Goal: Task Accomplishment & Management: Complete application form

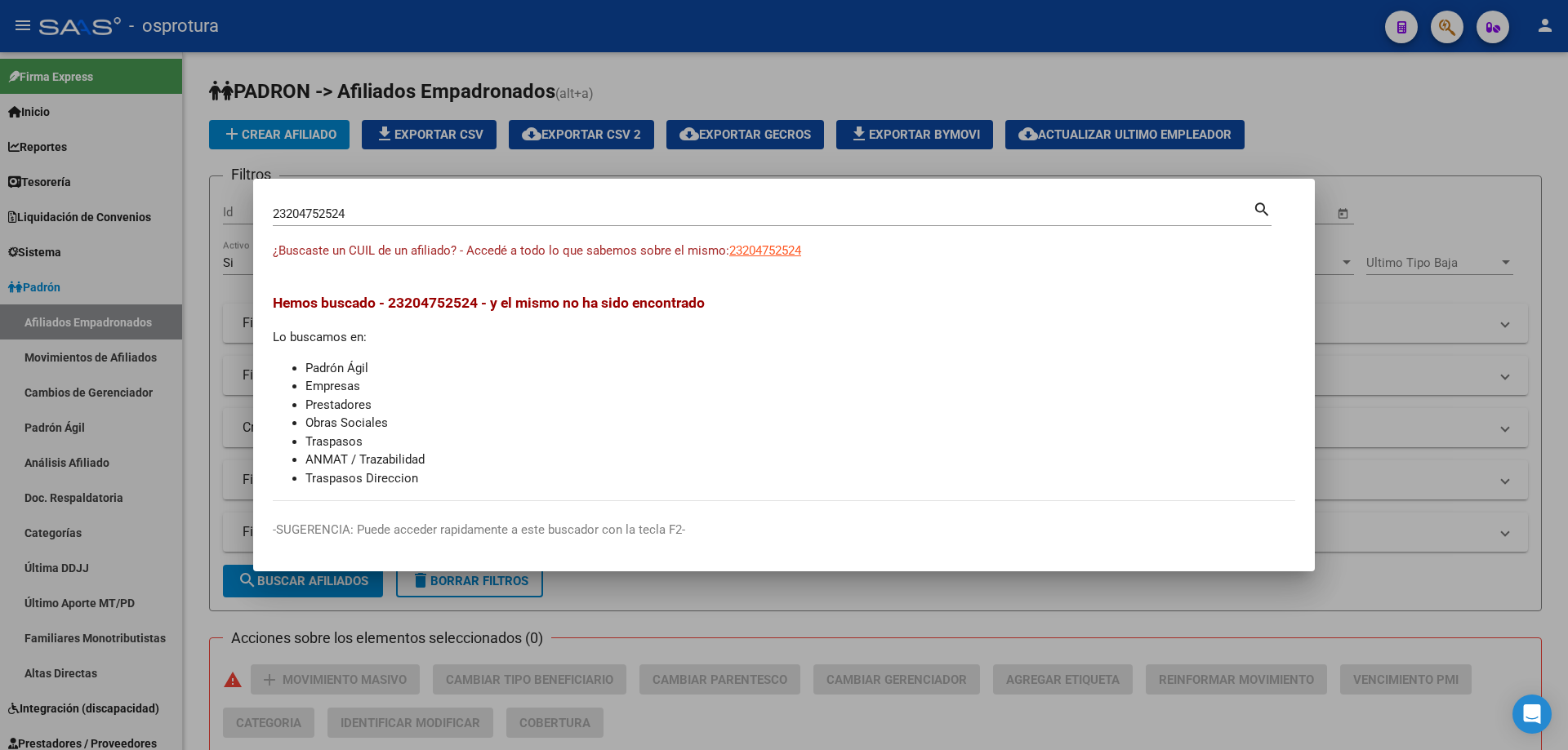
click at [486, 209] on input "23204752524" at bounding box center [762, 213] width 980 height 14
paste input "7-20549481-8"
type input "27205494818"
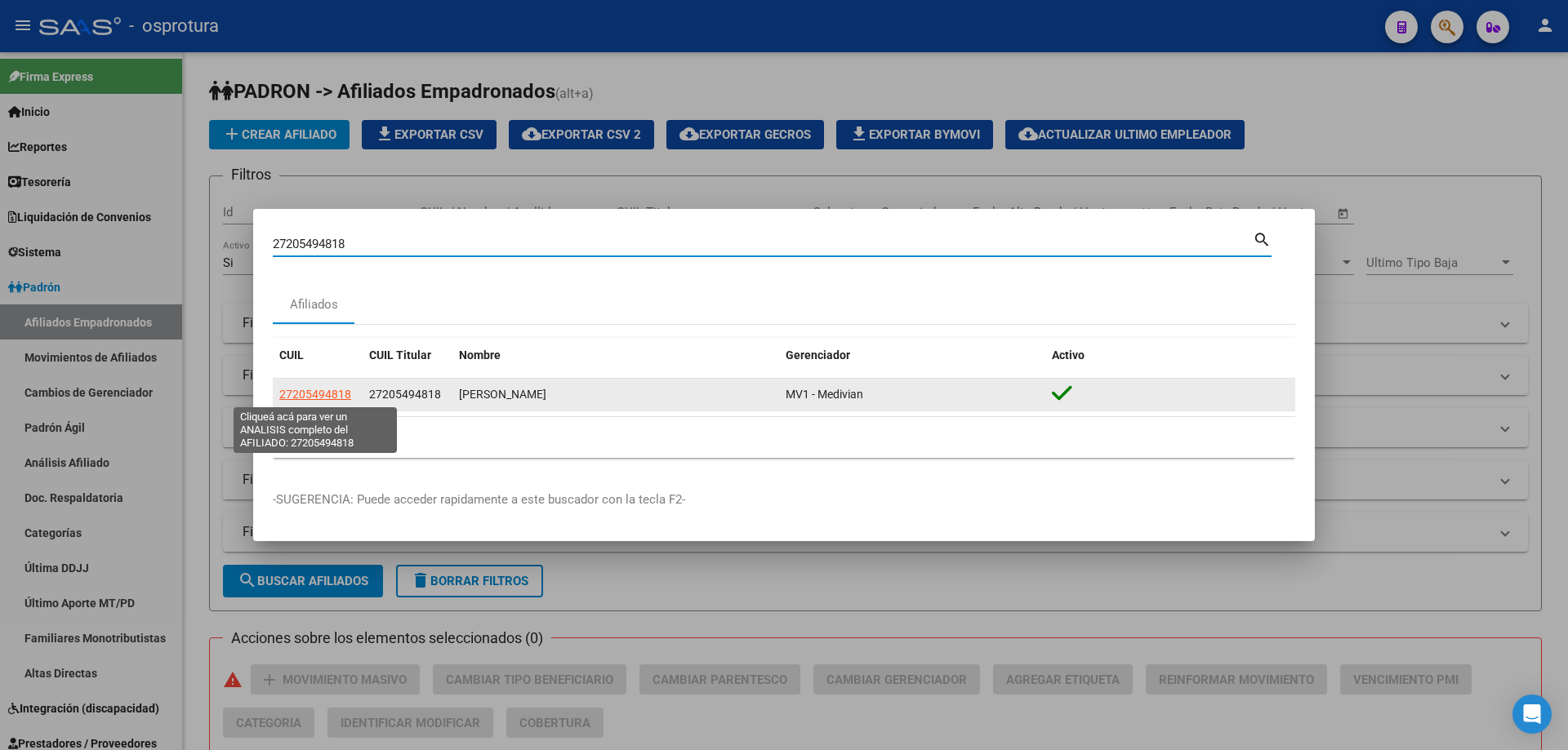
click at [320, 393] on span "27205494818" at bounding box center [314, 394] width 71 height 13
type textarea "27205494818"
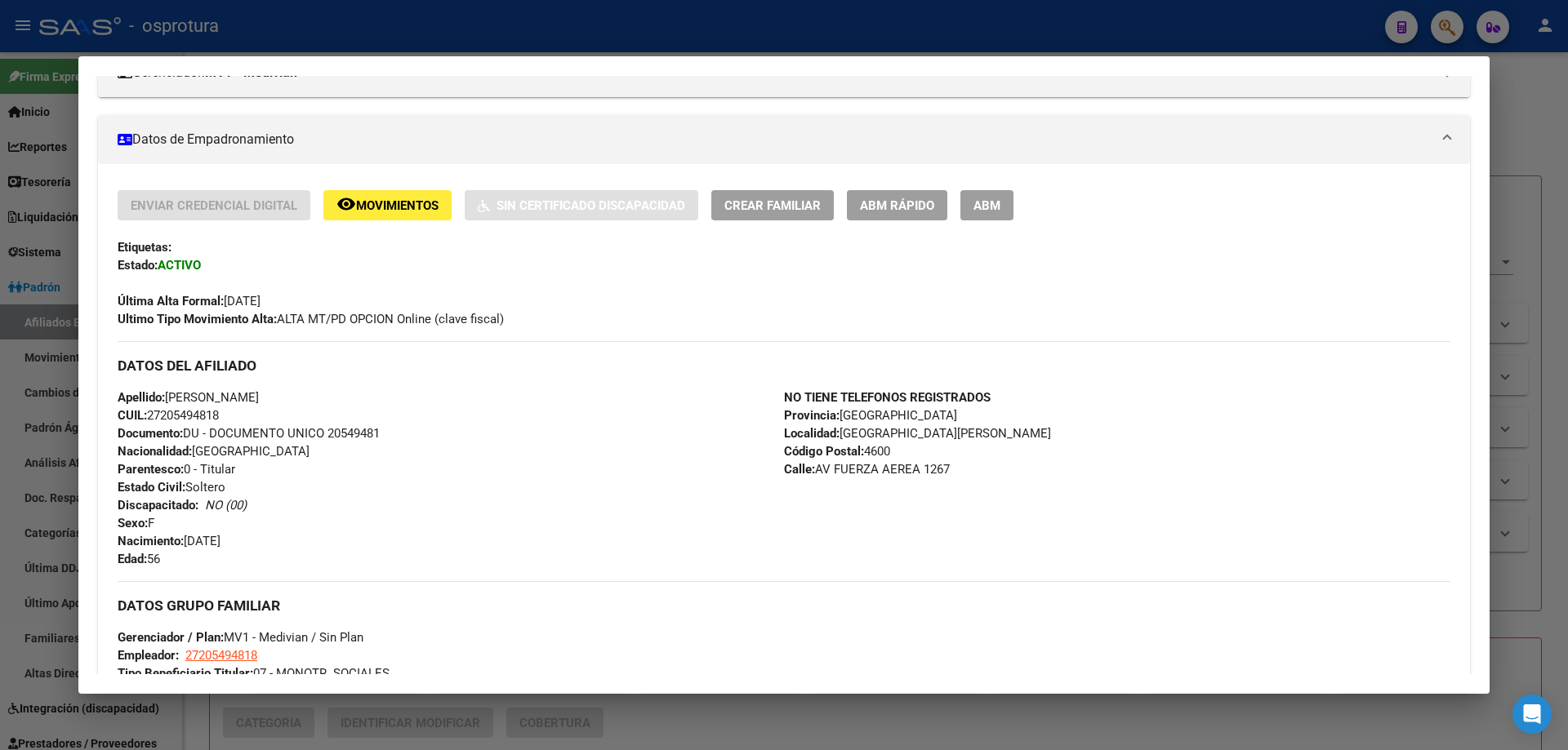
scroll to position [82, 0]
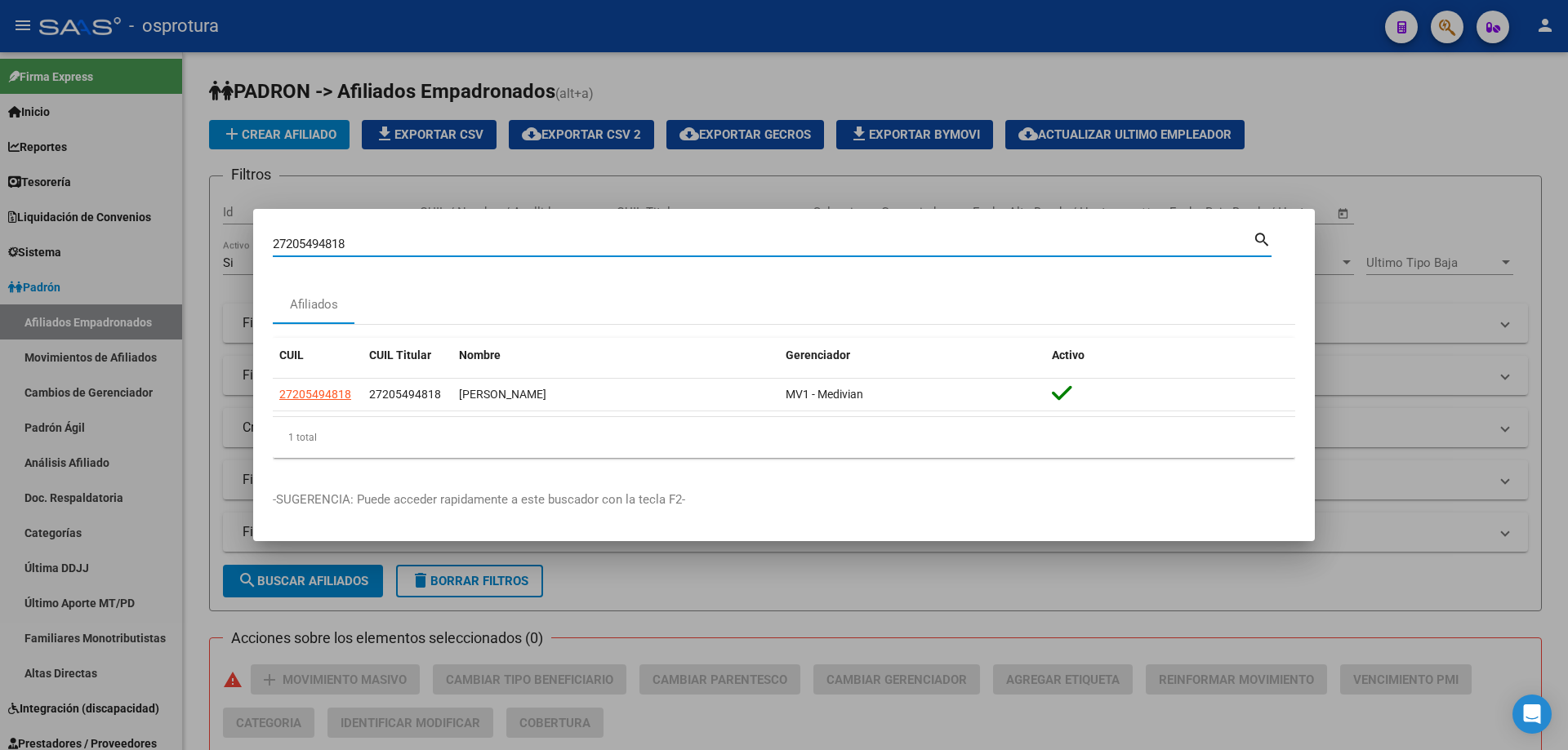
click at [645, 247] on input "27205494818" at bounding box center [762, 244] width 980 height 14
paste input "0-23819112-3"
type input "20238191123"
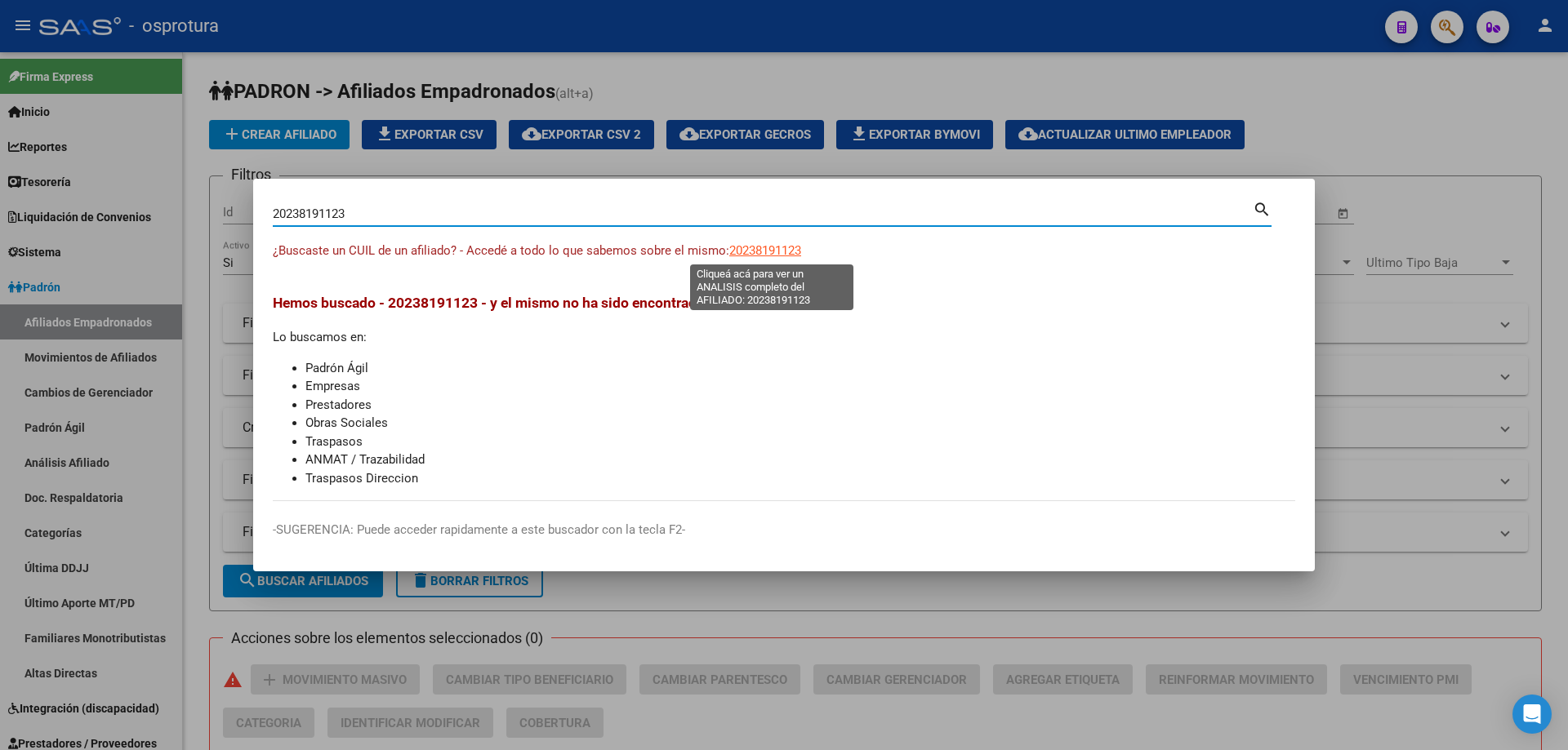
click at [747, 253] on span "20238191123" at bounding box center [764, 250] width 71 height 14
type textarea "20238191123"
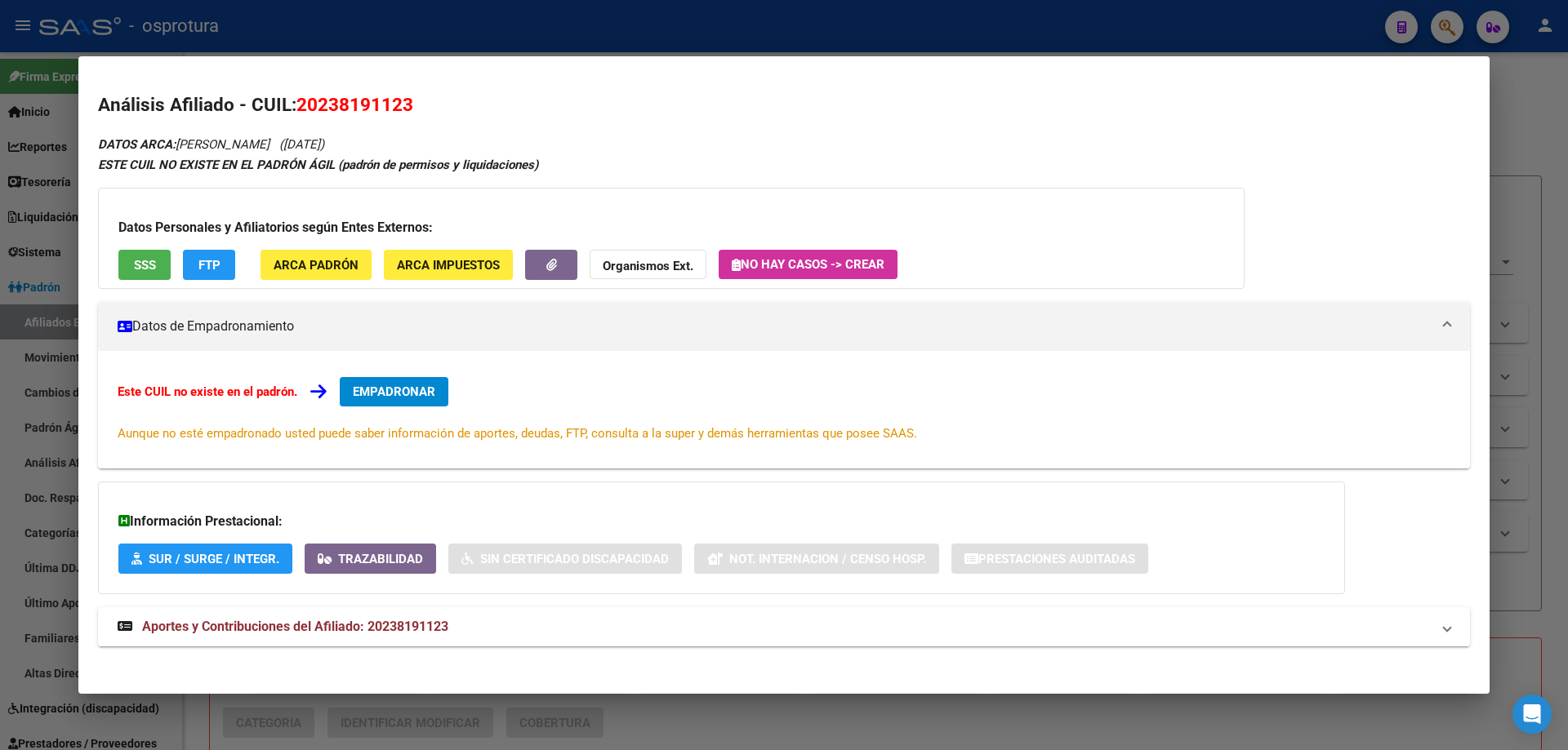
click at [352, 393] on button "EMPADRONAR" at bounding box center [394, 391] width 109 height 30
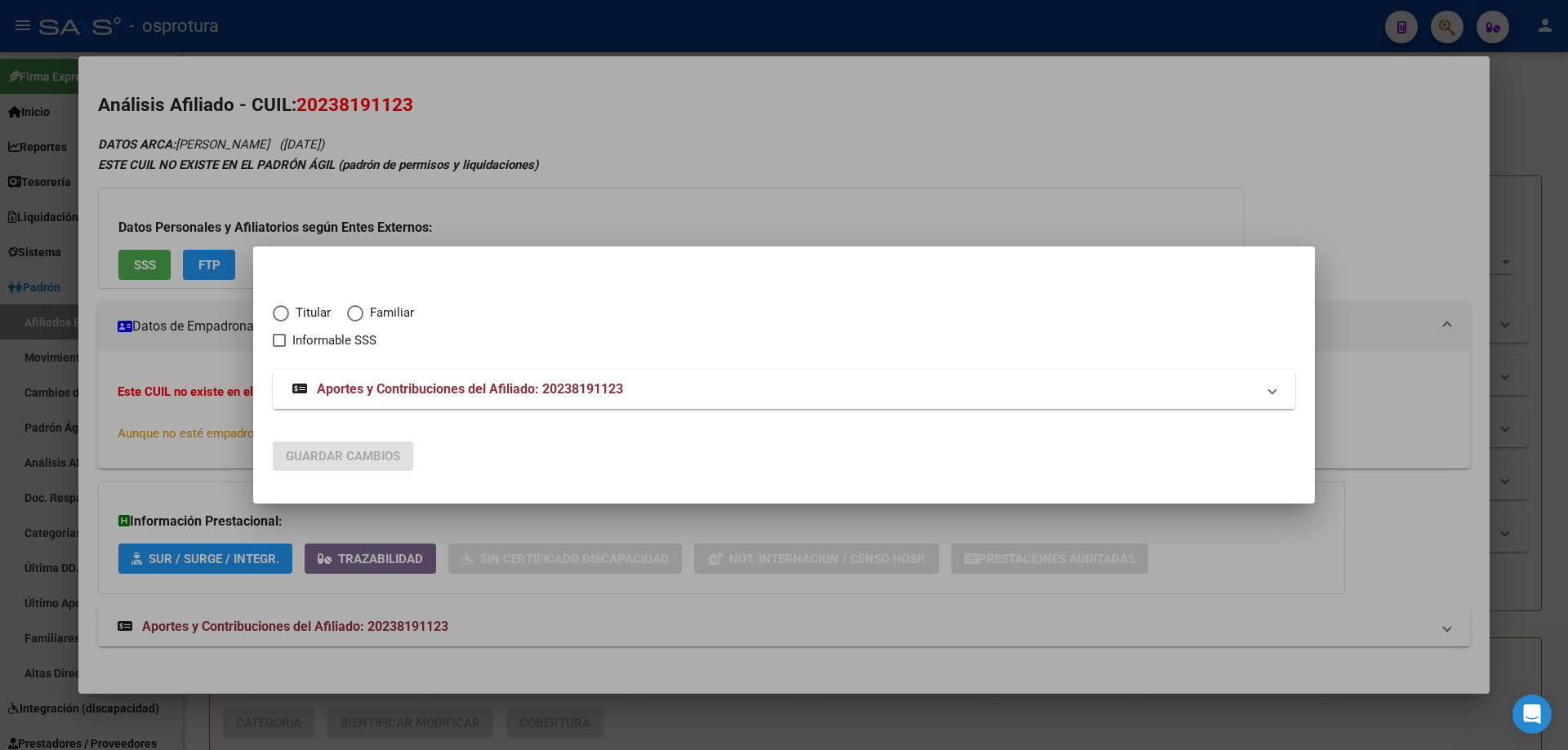
click at [300, 313] on span "Titular" at bounding box center [310, 313] width 42 height 19
click at [289, 313] on input "Titular" at bounding box center [280, 313] width 16 height 16
radio input "true"
checkbox input "true"
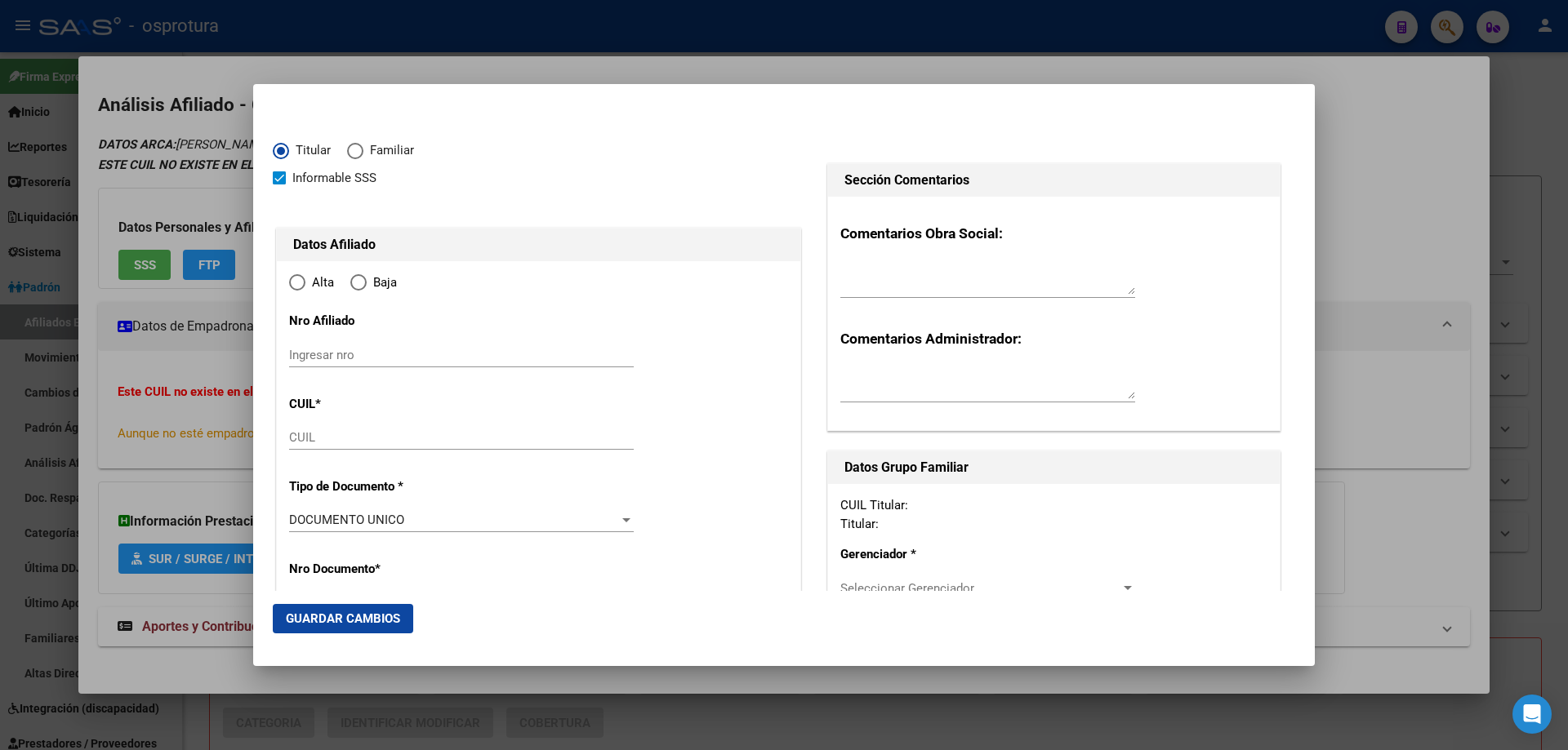
type input "20-23819112-3"
type input "23819112"
type input "[PERSON_NAME]"
type input "[DATE]"
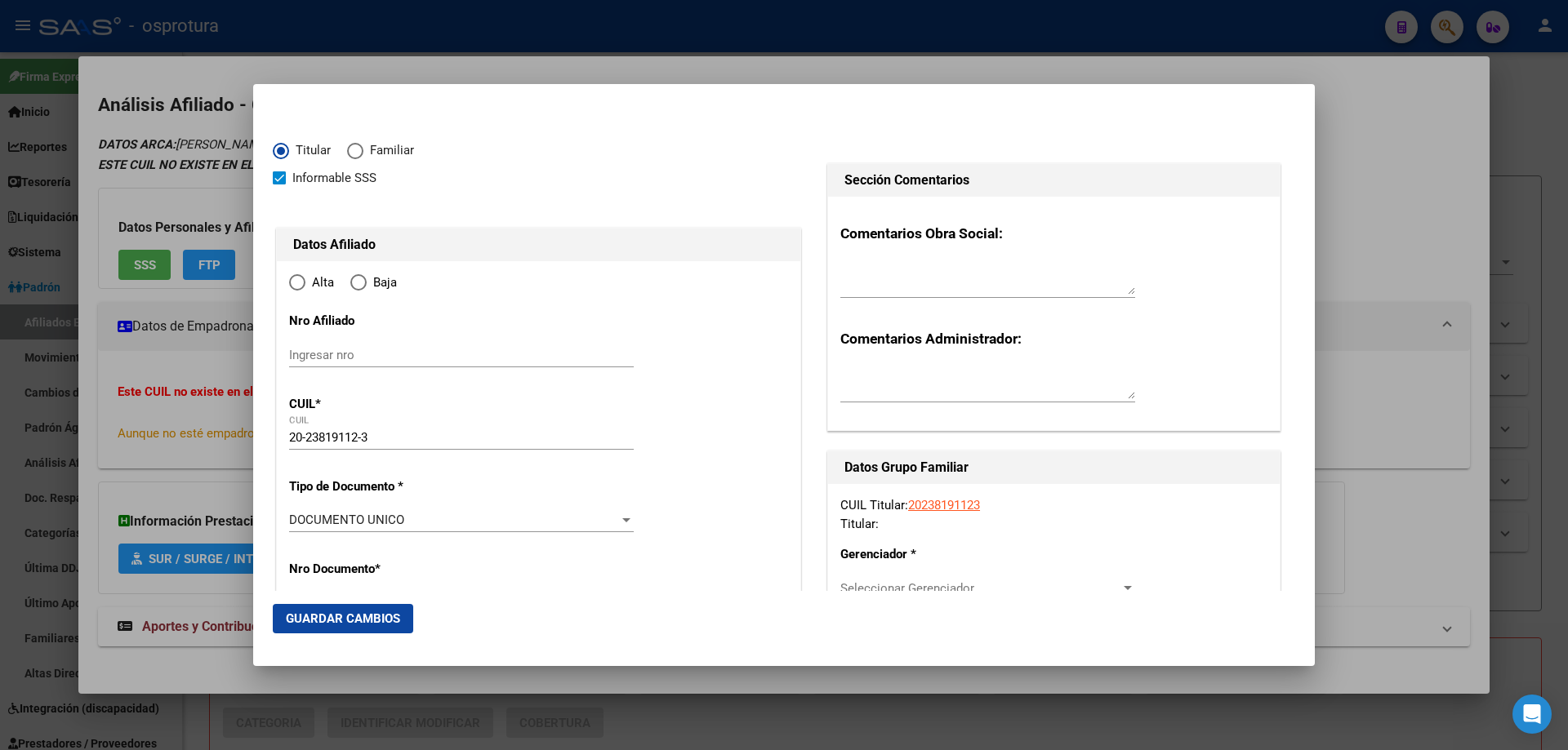
type input "[PERSON_NAME]"
type input "1759"
type input "ARRECIFES"
type input "1512"
type input "0"
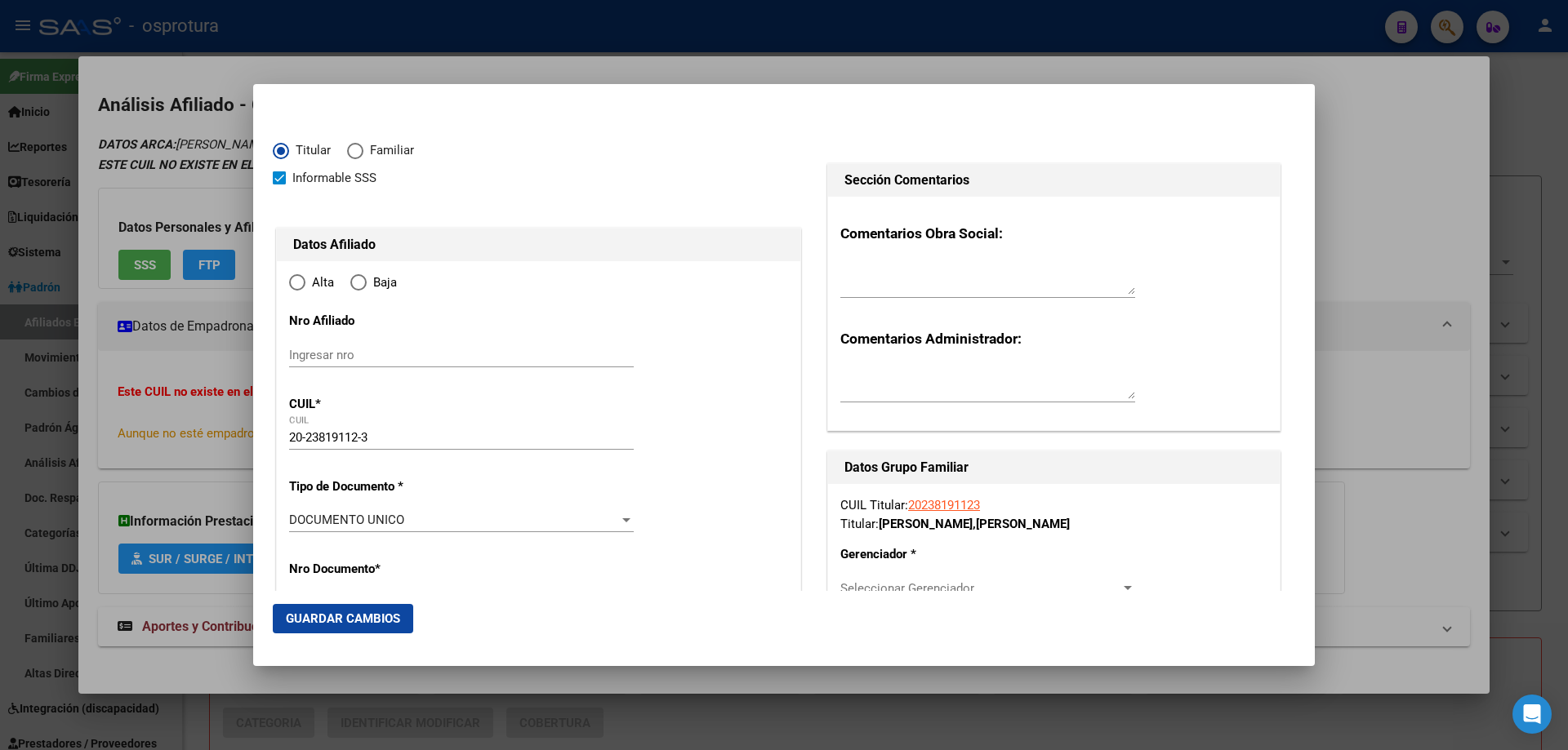
type input "[PERSON_NAME]"
radio input "true"
click at [289, 521] on input "Ingresar fecha" at bounding box center [462, 524] width 345 height 26
type input "[DATE]"
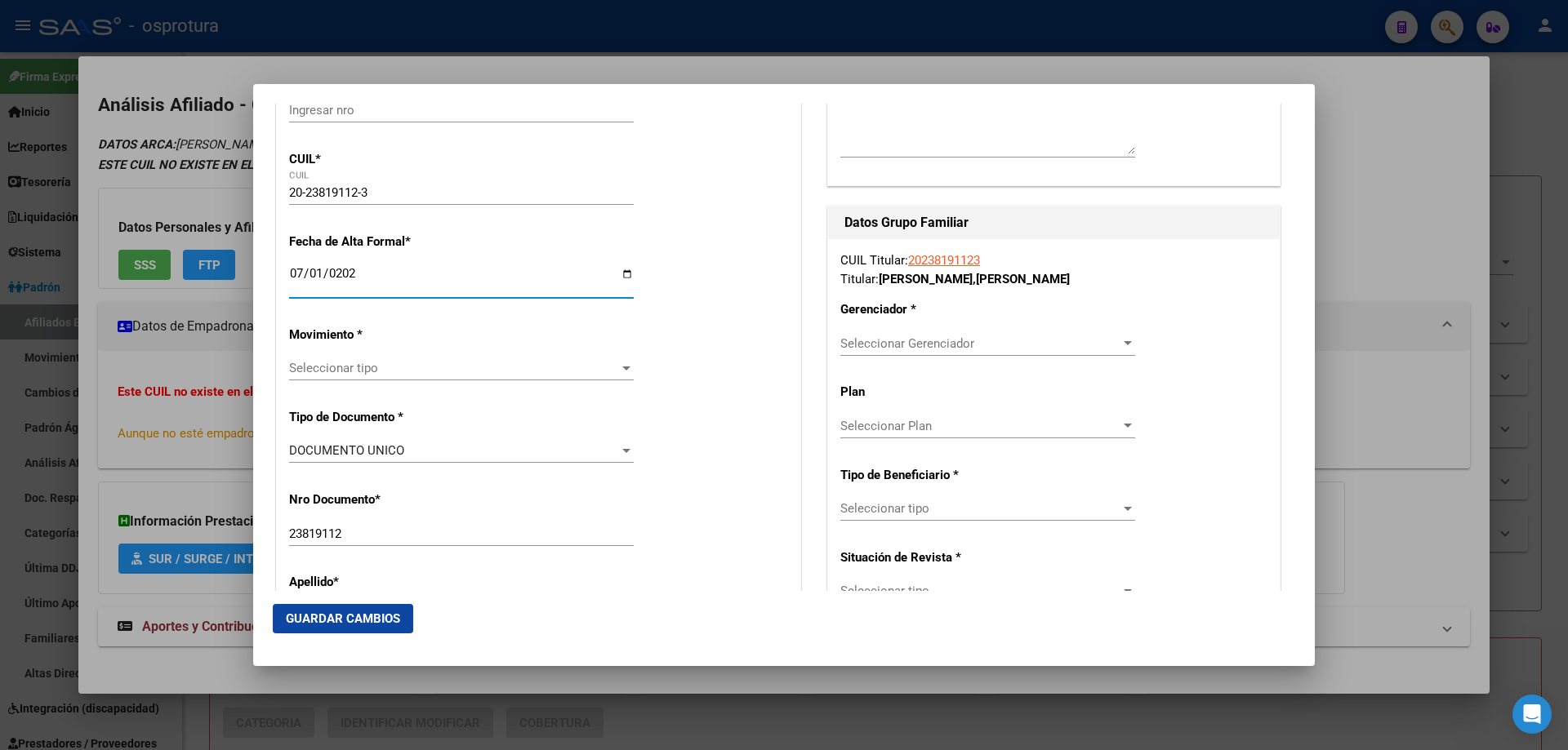
click at [329, 368] on span "Seleccionar tipo" at bounding box center [454, 367] width 330 height 14
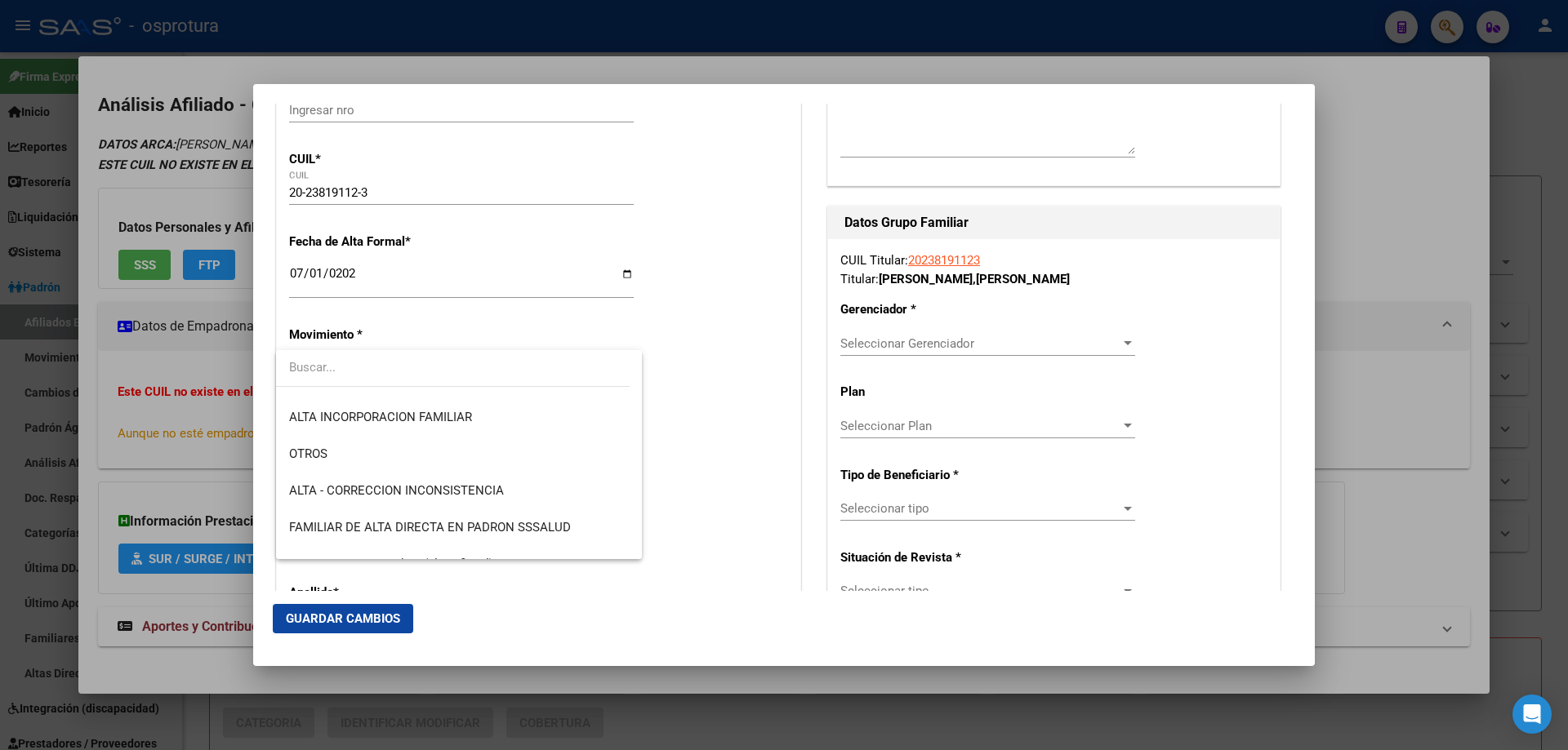
scroll to position [408, 0]
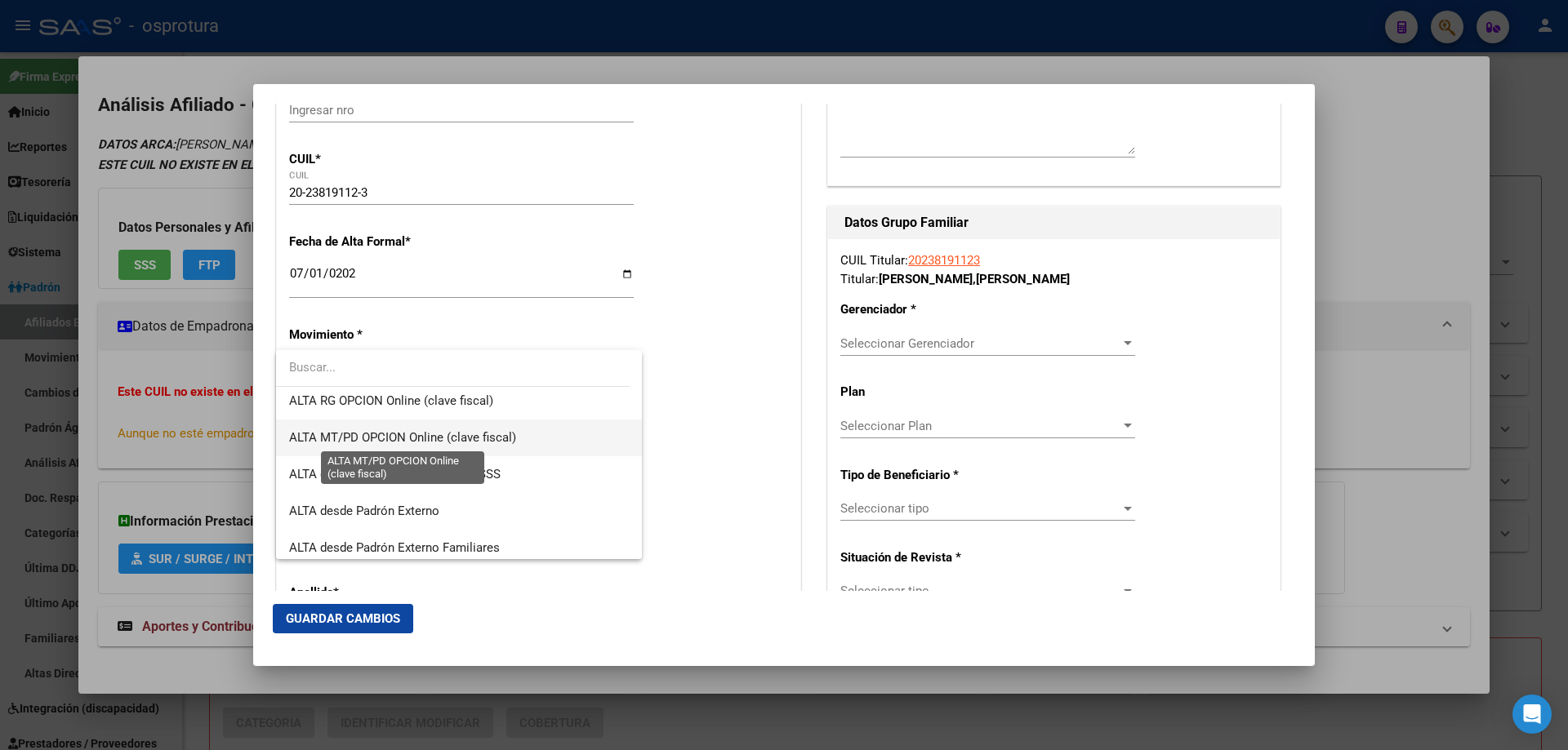
click at [358, 437] on span "ALTA MT/PD OPCION Online (clave fiscal)" at bounding box center [403, 437] width 227 height 14
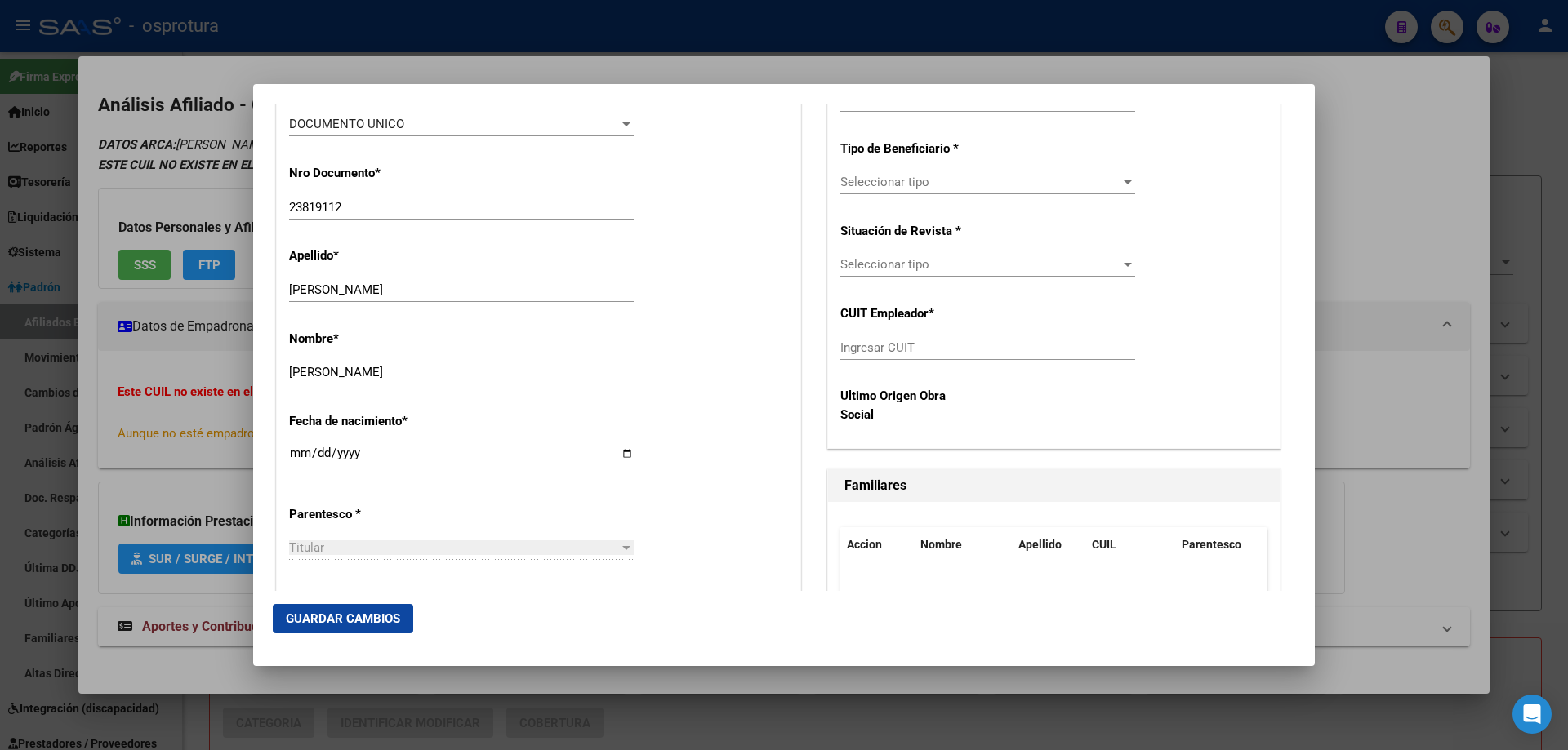
scroll to position [735, 0]
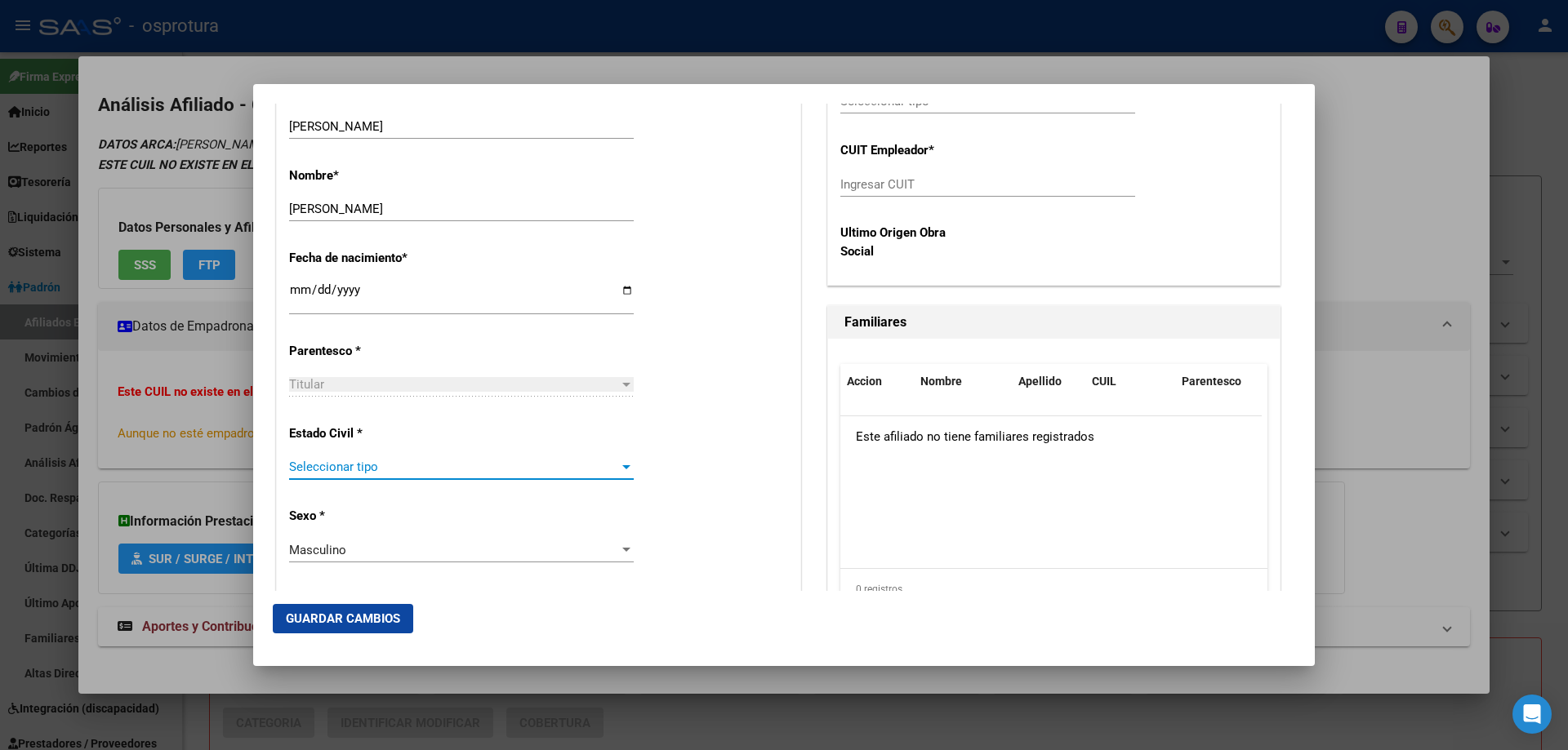
click at [368, 462] on span "Seleccionar tipo" at bounding box center [454, 466] width 330 height 14
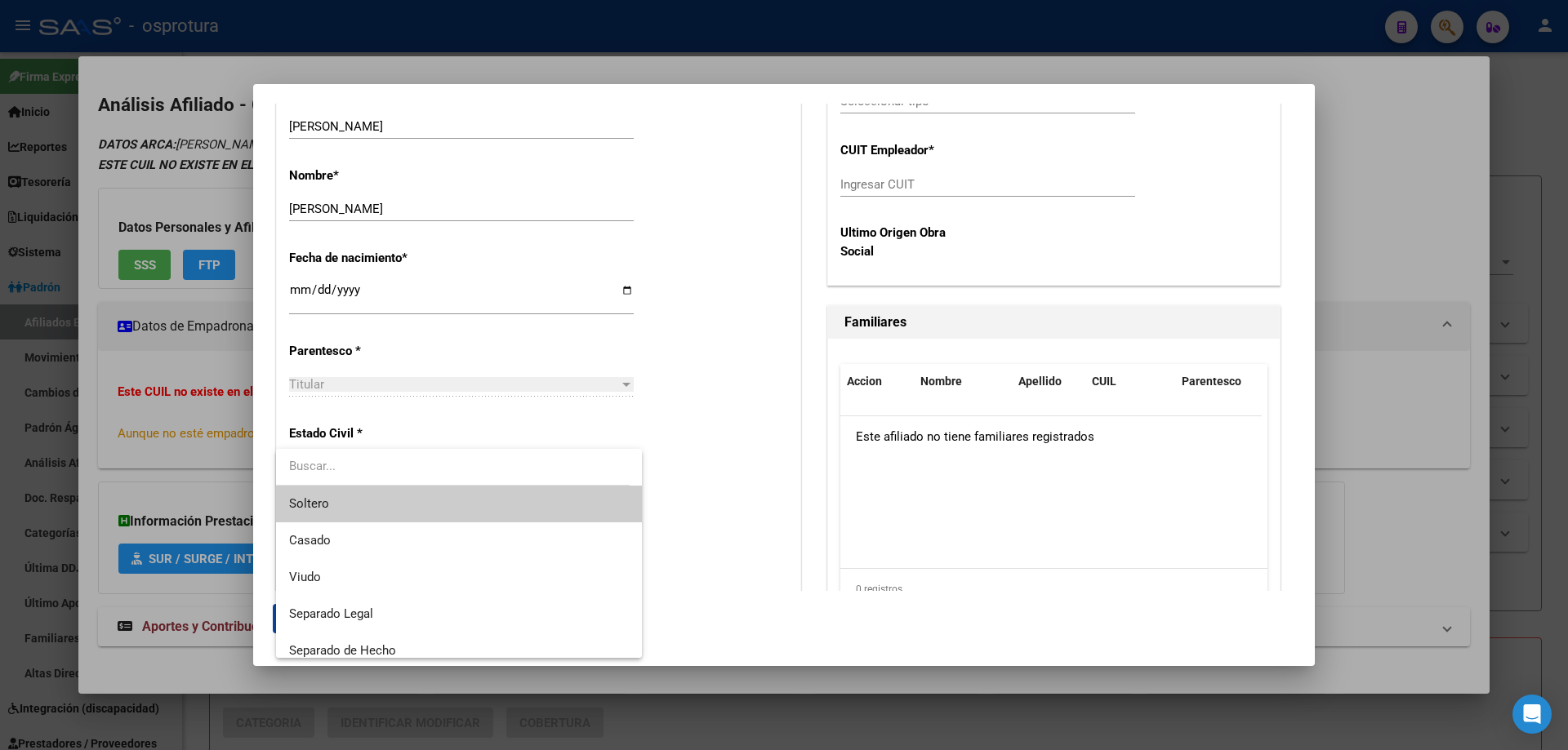
click at [378, 503] on span "Soltero" at bounding box center [459, 503] width 340 height 37
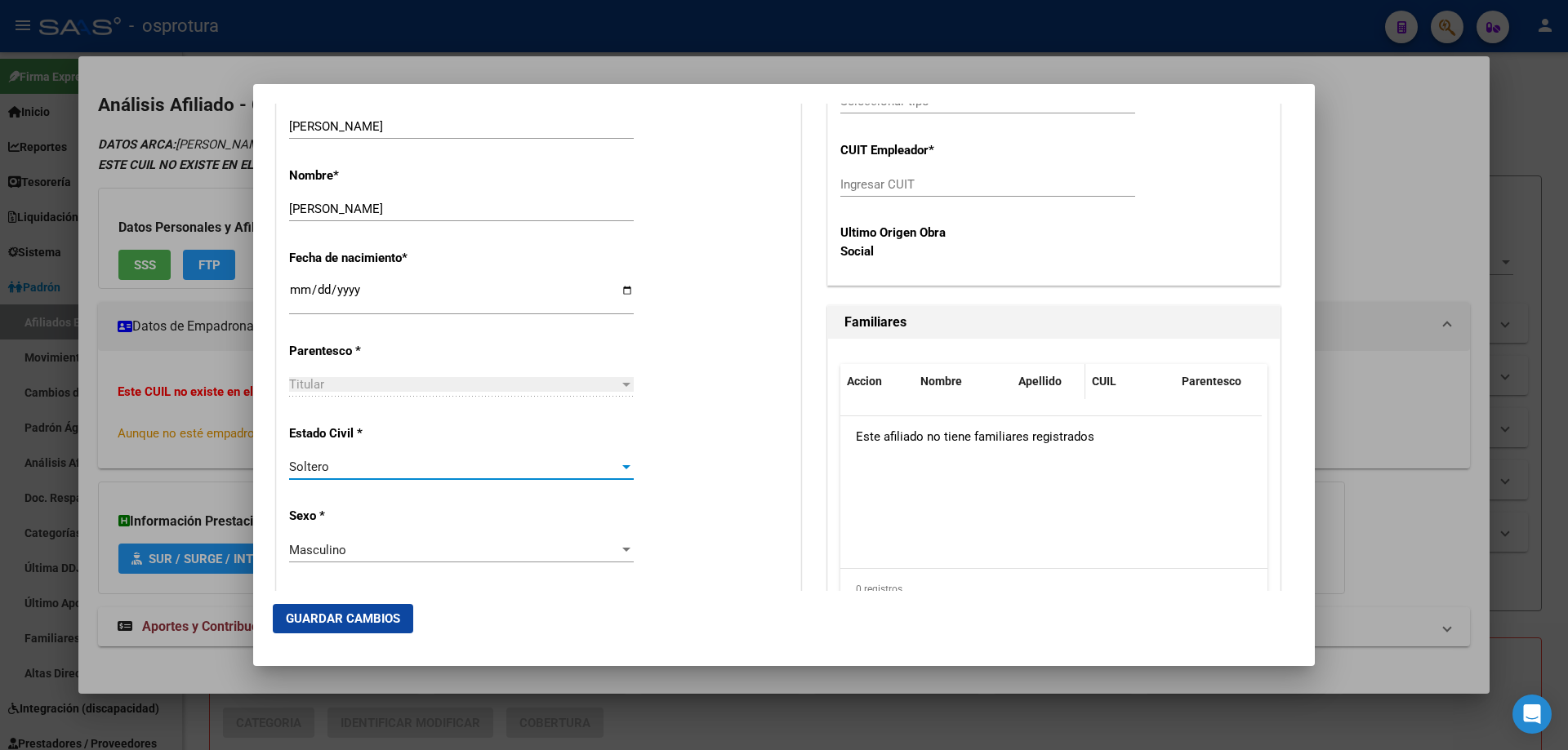
scroll to position [408, 0]
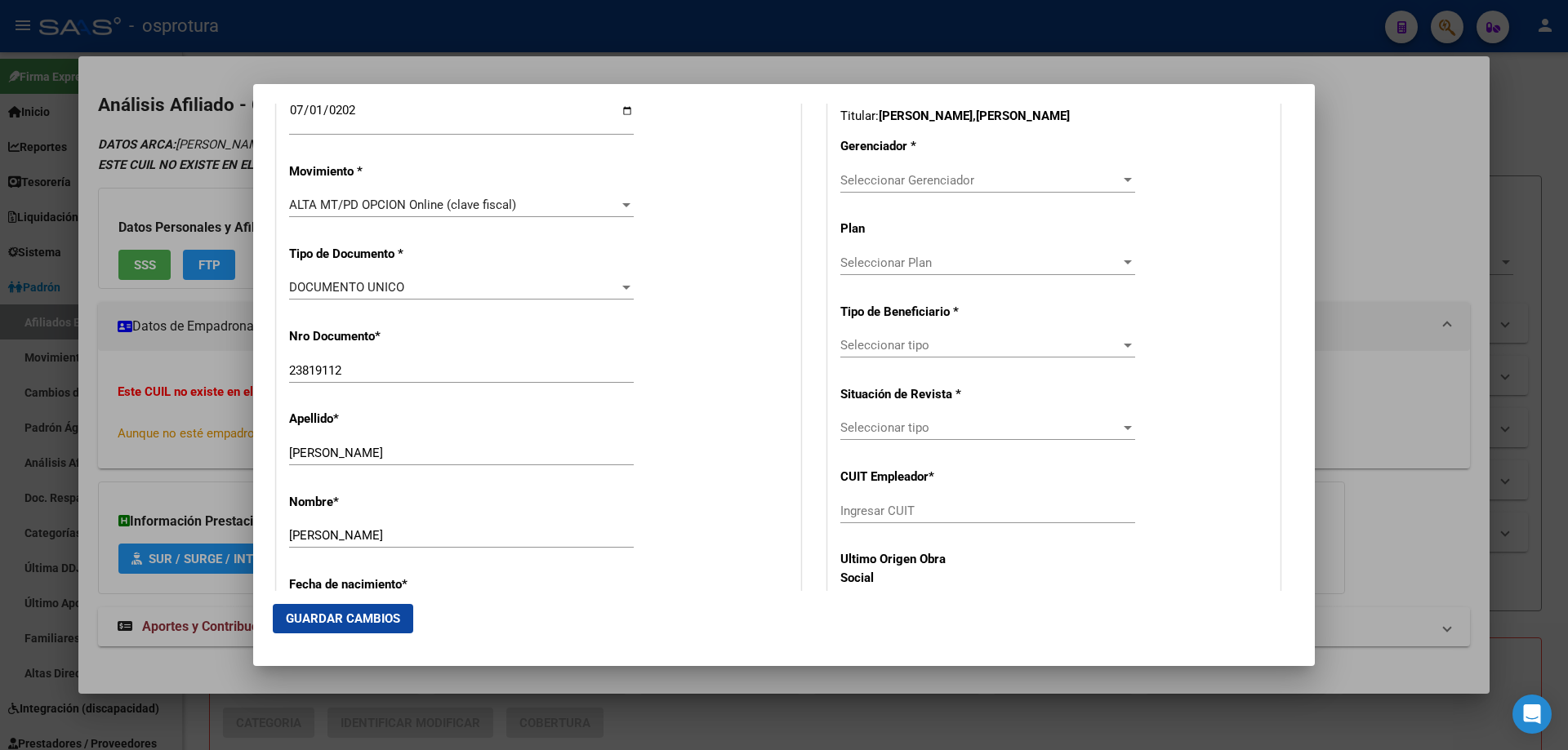
click at [882, 173] on span "Seleccionar Gerenciador" at bounding box center [981, 180] width 280 height 14
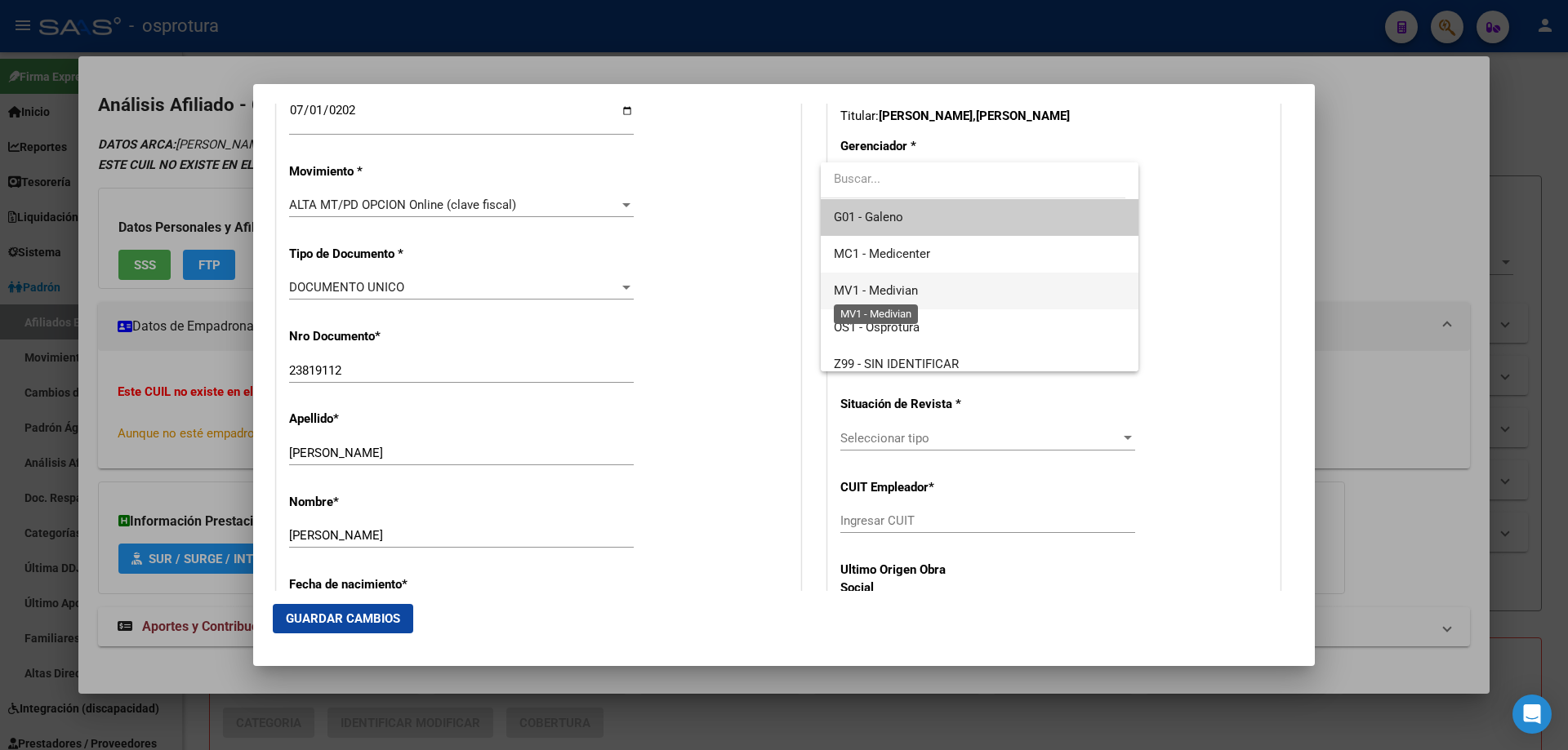
click at [908, 288] on span "MV1 - Medivian" at bounding box center [876, 290] width 84 height 14
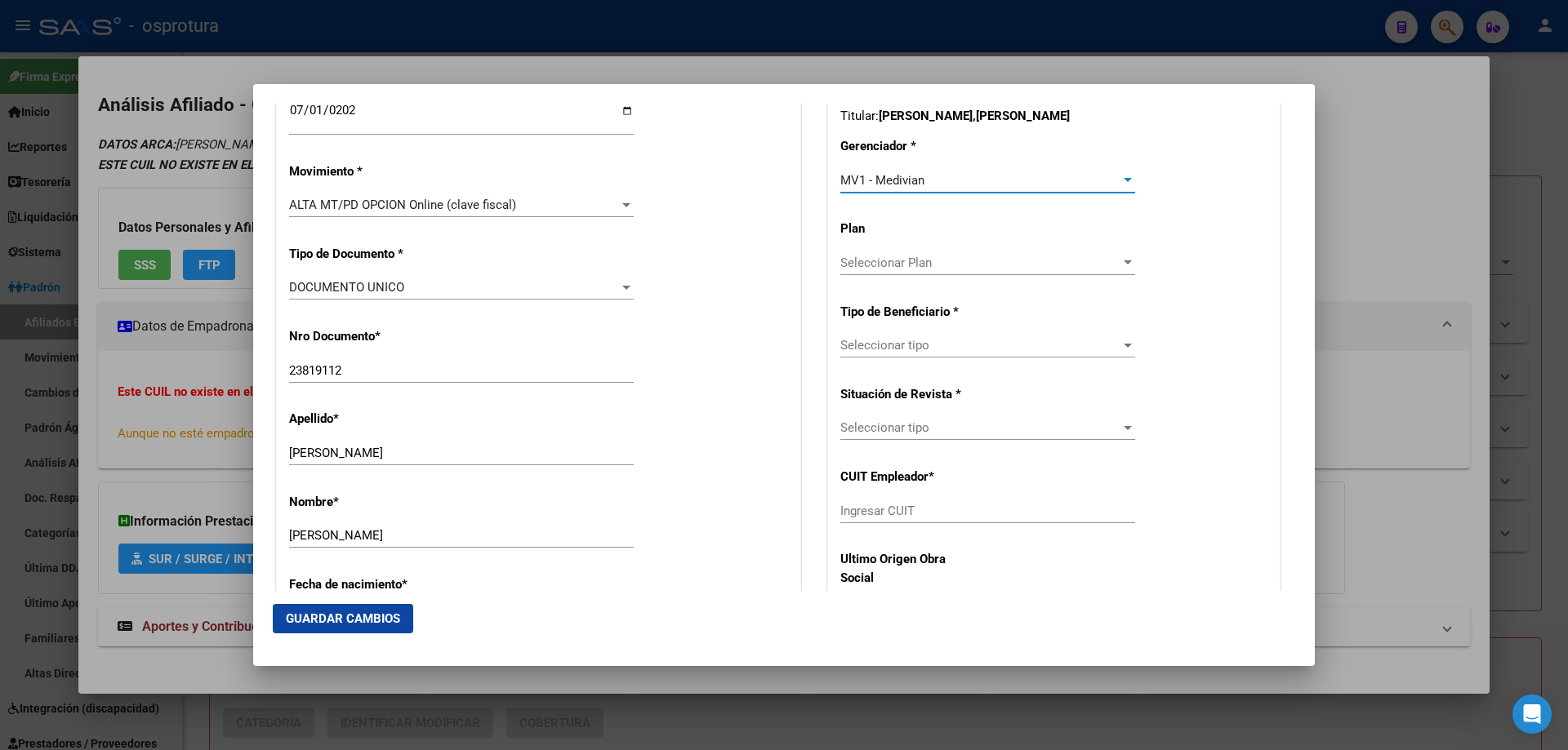
click at [904, 338] on span "Seleccionar tipo" at bounding box center [981, 345] width 280 height 14
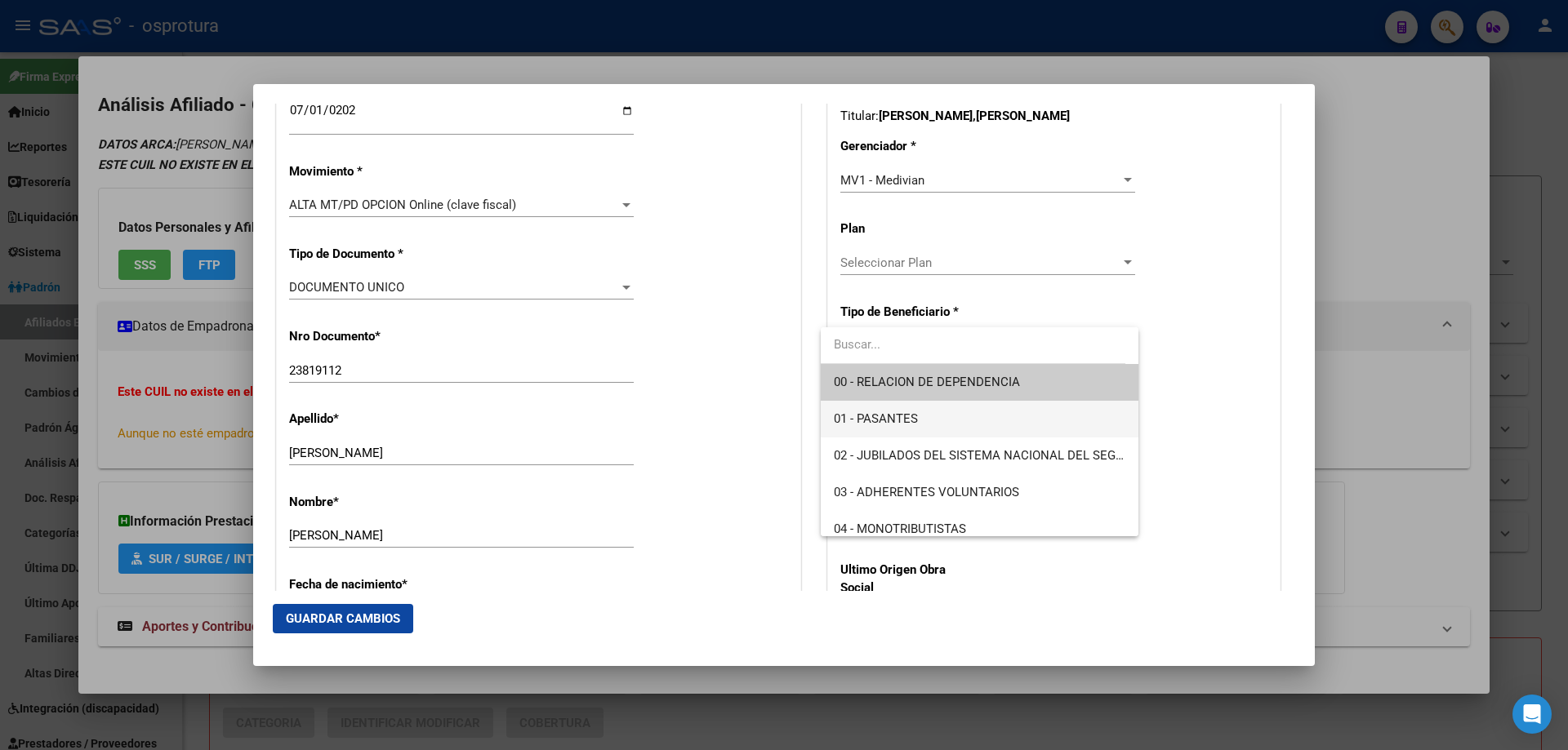
scroll to position [164, 0]
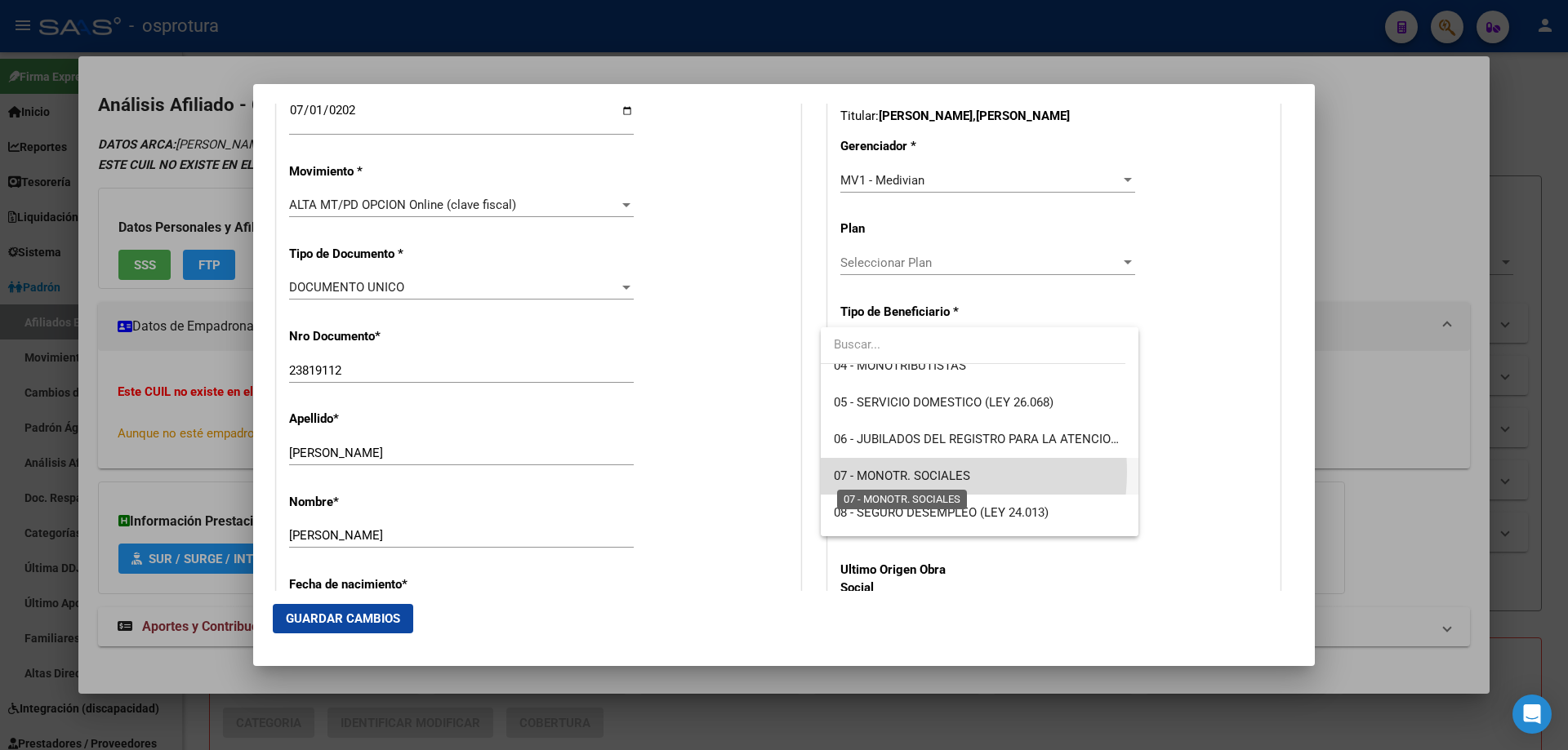
click at [904, 472] on span "07 - MONOTR. SOCIALES" at bounding box center [902, 475] width 136 height 14
type input "20-23819112-3"
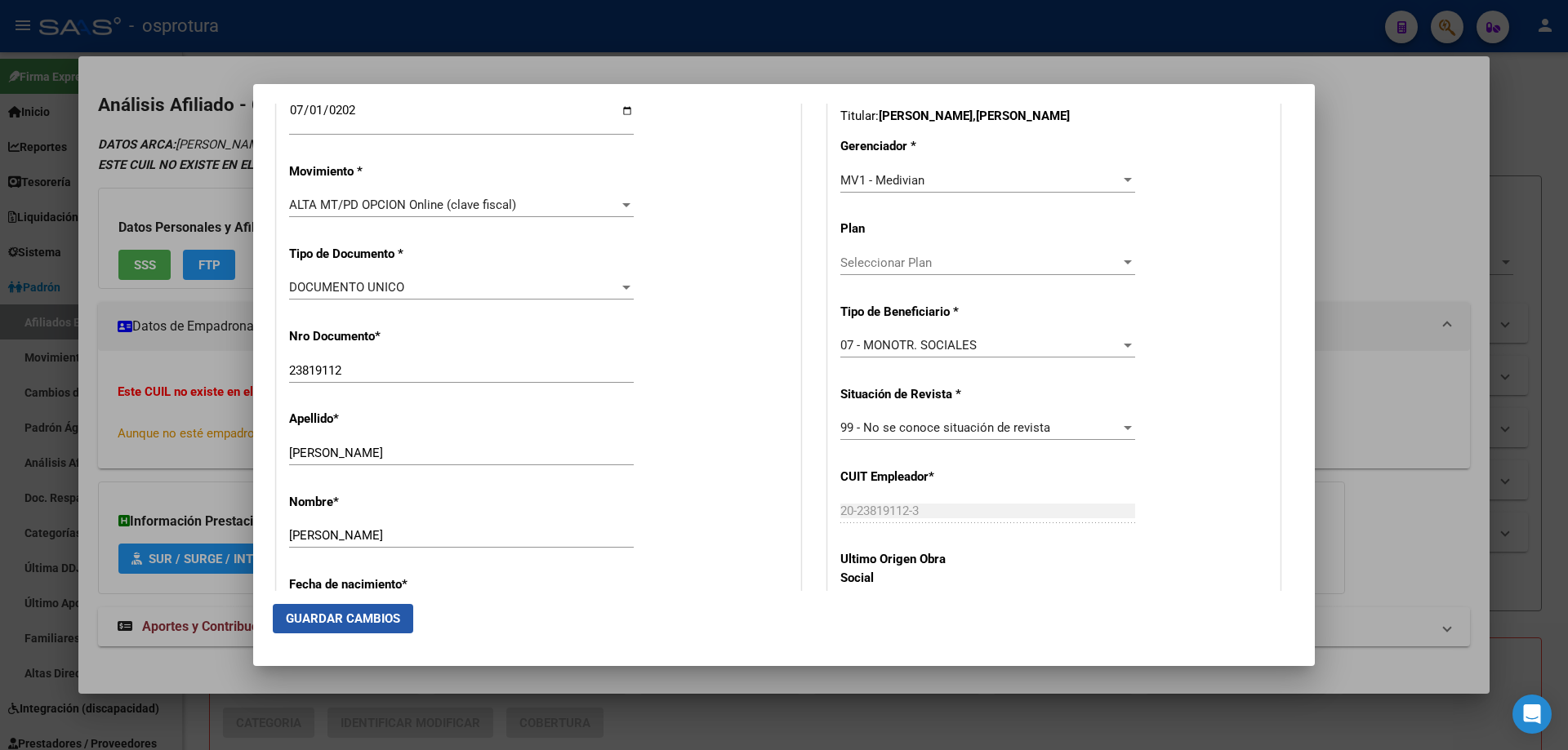
click at [315, 615] on span "Guardar Cambios" at bounding box center [343, 618] width 114 height 14
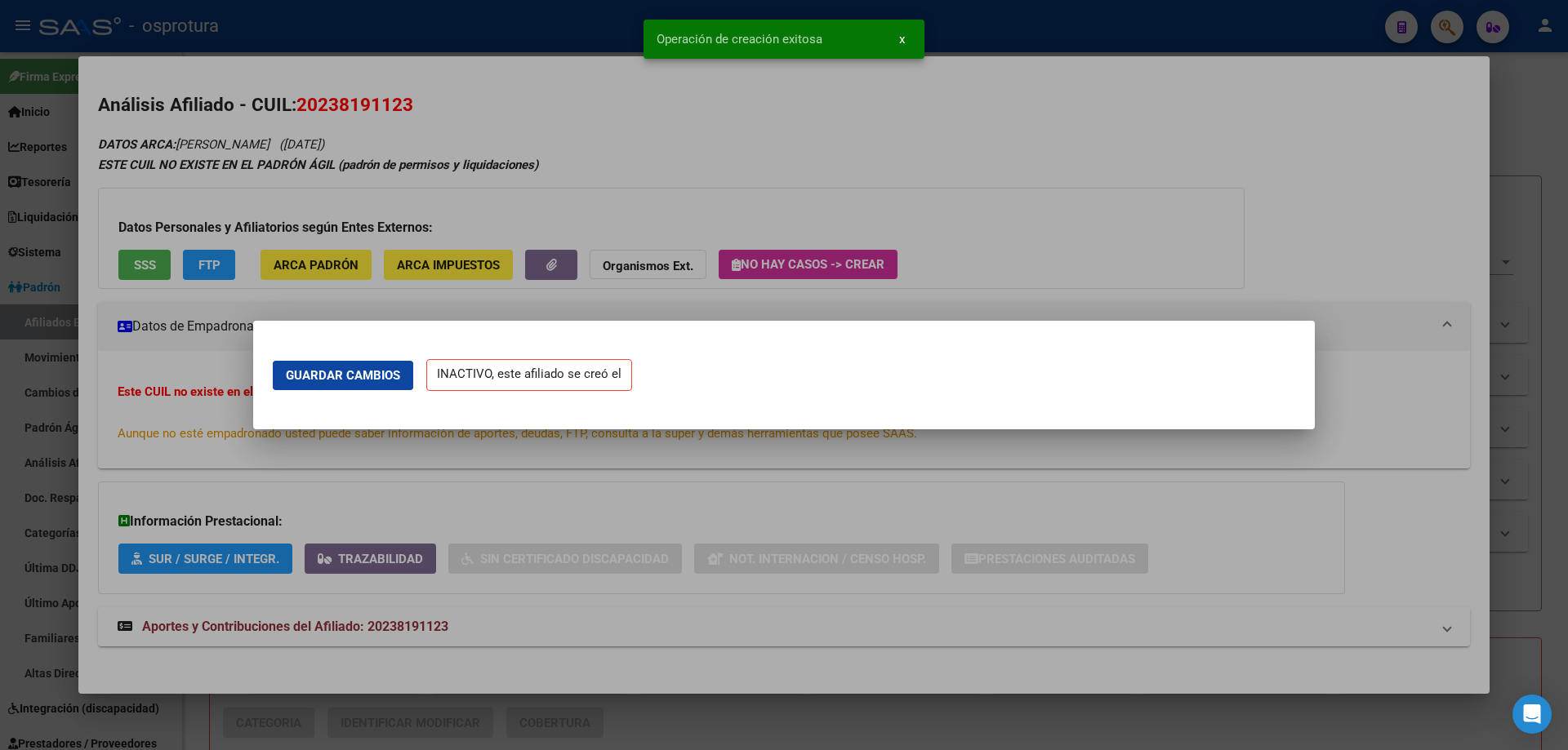
scroll to position [0, 0]
